Goal: Task Accomplishment & Management: Manage account settings

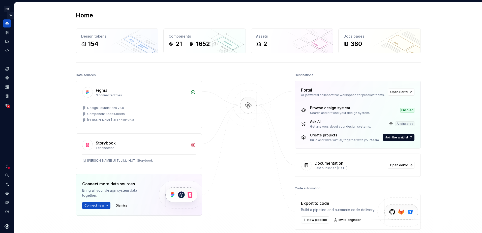
click at [12, 15] on button "Expand sidebar" at bounding box center [10, 15] width 7 height 7
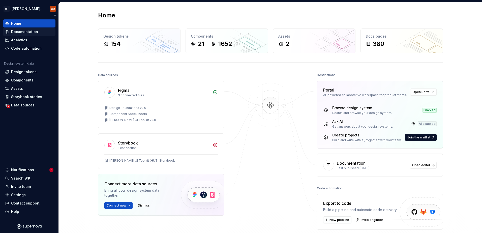
click at [24, 31] on div "Documentation" at bounding box center [24, 31] width 27 height 5
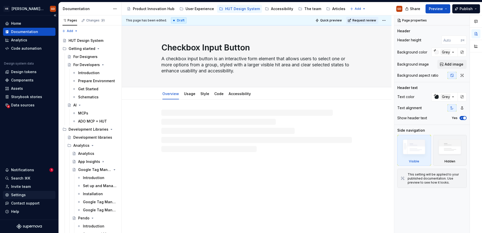
type textarea "*"
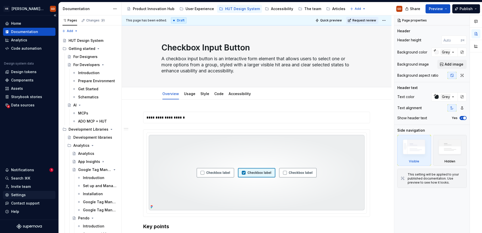
click at [20, 176] on div "Settings" at bounding box center [18, 194] width 15 height 5
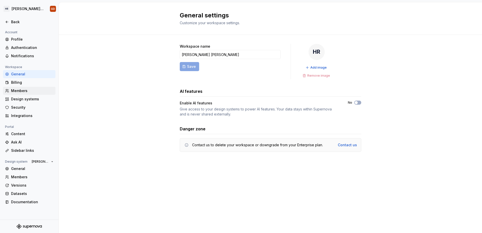
click at [24, 91] on div "Members" at bounding box center [32, 90] width 42 height 5
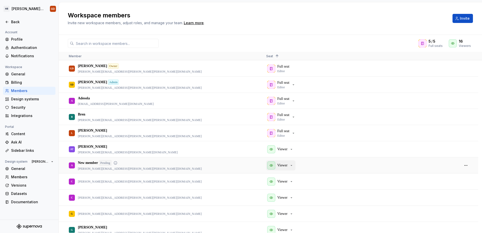
click at [290, 165] on div "Viewer" at bounding box center [280, 165] width 26 height 8
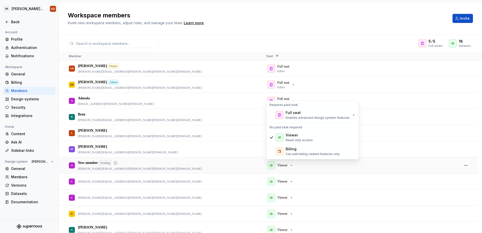
click at [175, 167] on div "A New member Pending [PERSON_NAME][EMAIL_ADDRESS][PERSON_NAME][PERSON_NAME][DOM…" at bounding box center [163, 164] width 189 height 15
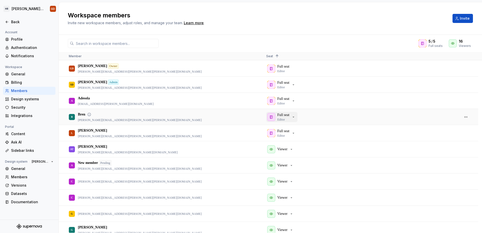
click at [288, 116] on p "Full seat" at bounding box center [283, 114] width 12 height 5
click at [227, 109] on div "B Bren [EMAIL_ADDRESS][PERSON_NAME][PERSON_NAME][DOMAIN_NAME]" at bounding box center [163, 116] width 189 height 15
click at [275, 117] on div "Full seat Editor" at bounding box center [281, 116] width 28 height 9
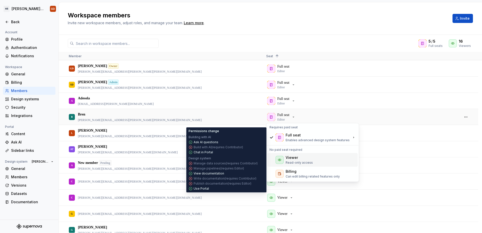
click at [293, 158] on div "Viewer" at bounding box center [291, 157] width 12 height 5
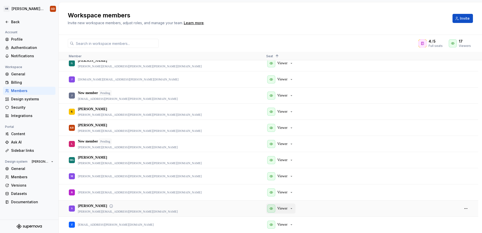
click at [283, 176] on p "Viewer" at bounding box center [282, 208] width 10 height 5
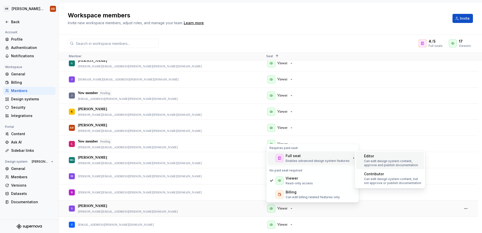
click at [381, 159] on p "Can edit design system content, approve and publish documentation" at bounding box center [393, 163] width 58 height 8
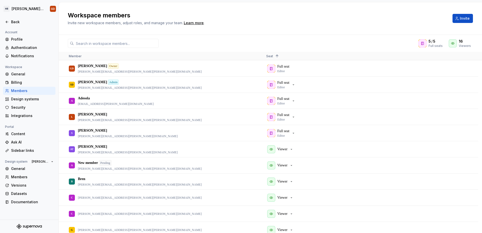
click at [259, 41] on div "5 / 5 Full seats 16 Viewers" at bounding box center [270, 43] width 423 height 9
